Goal: Task Accomplishment & Management: Use online tool/utility

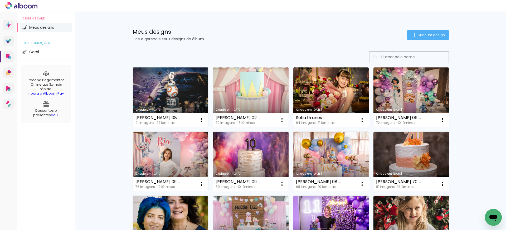
click at [166, 84] on link "Criado em [DATE]" at bounding box center [171, 98] width 76 height 60
